Goal: Task Accomplishment & Management: Manage account settings

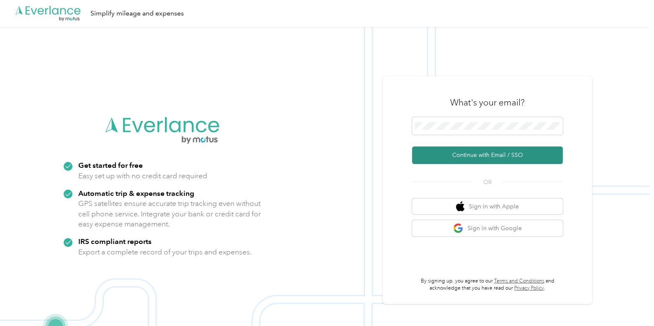
click at [438, 156] on button "Continue with Email / SSO" at bounding box center [487, 156] width 151 height 18
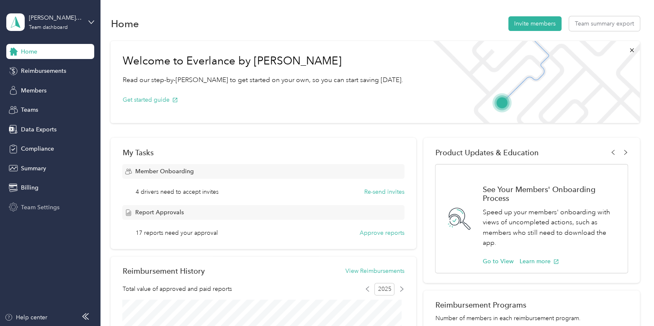
click at [31, 210] on span "Team Settings" at bounding box center [40, 207] width 39 height 9
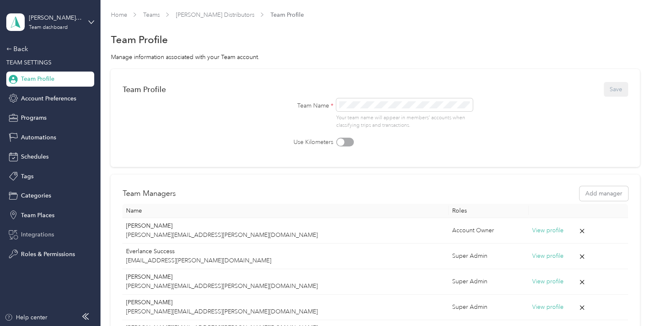
click at [37, 232] on span "Integrations" at bounding box center [37, 234] width 33 height 9
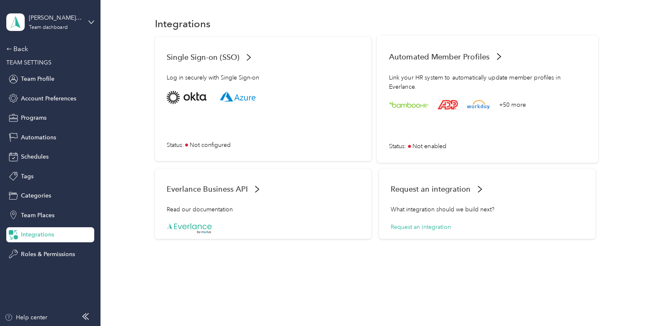
click at [527, 88] on div "Link your HR system to automatically update member profiles in Everlance." at bounding box center [486, 82] width 197 height 18
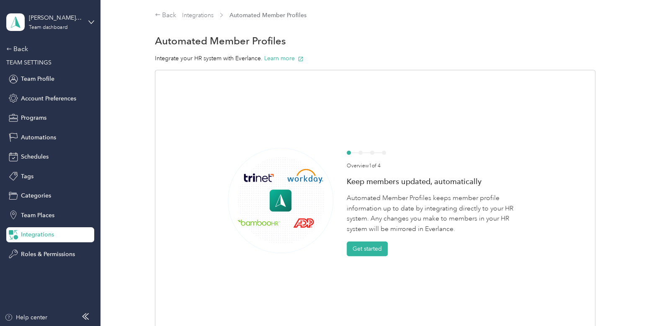
click at [18, 55] on div "Back TEAM SETTINGS Team Profile Account Preferences Programs Automations Schedu…" at bounding box center [50, 153] width 88 height 218
click at [17, 53] on div "Back" at bounding box center [48, 49] width 84 height 10
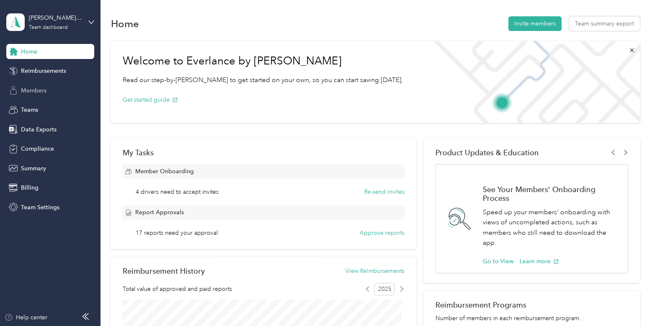
click at [57, 85] on div "Members" at bounding box center [50, 90] width 88 height 15
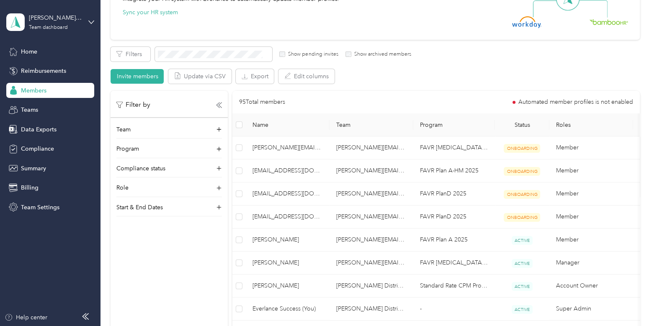
scroll to position [109, 0]
click at [70, 20] on div "[PERSON_NAME] Distributors" at bounding box center [55, 17] width 52 height 9
click at [63, 20] on div "[PERSON_NAME] Distributors" at bounding box center [55, 17] width 52 height 9
click at [41, 110] on div "Log out" at bounding box center [118, 107] width 212 height 15
